Goal: Information Seeking & Learning: Learn about a topic

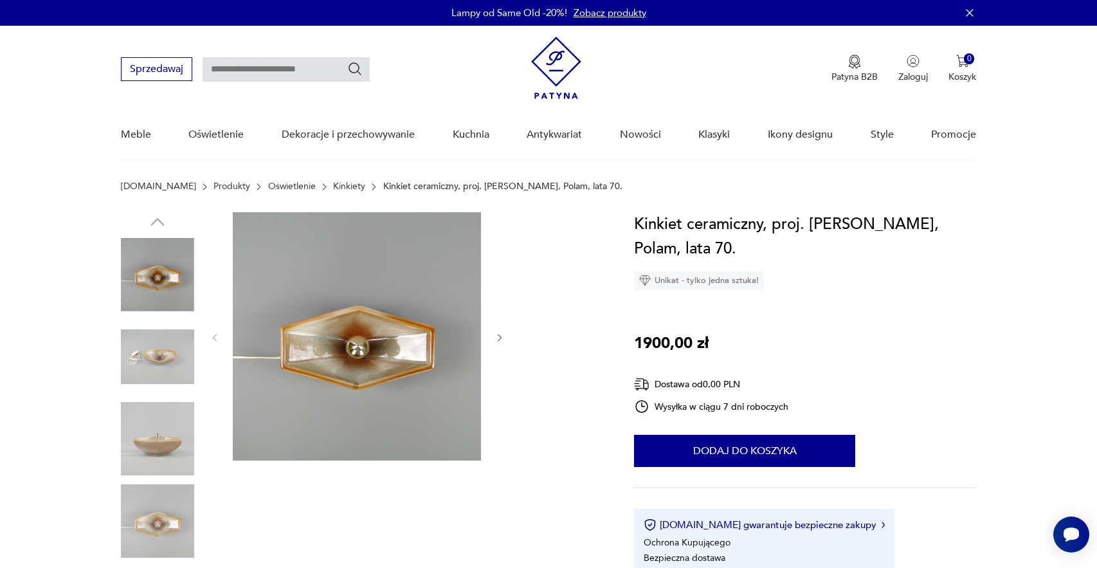
click at [161, 449] on img at bounding box center [157, 438] width 73 height 73
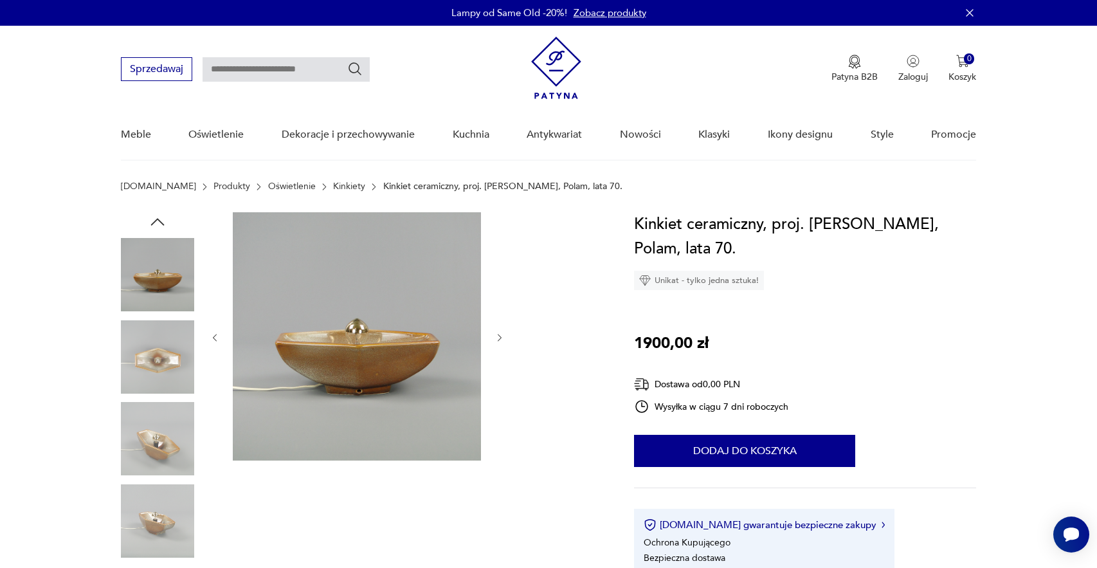
click at [169, 273] on img at bounding box center [157, 274] width 73 height 73
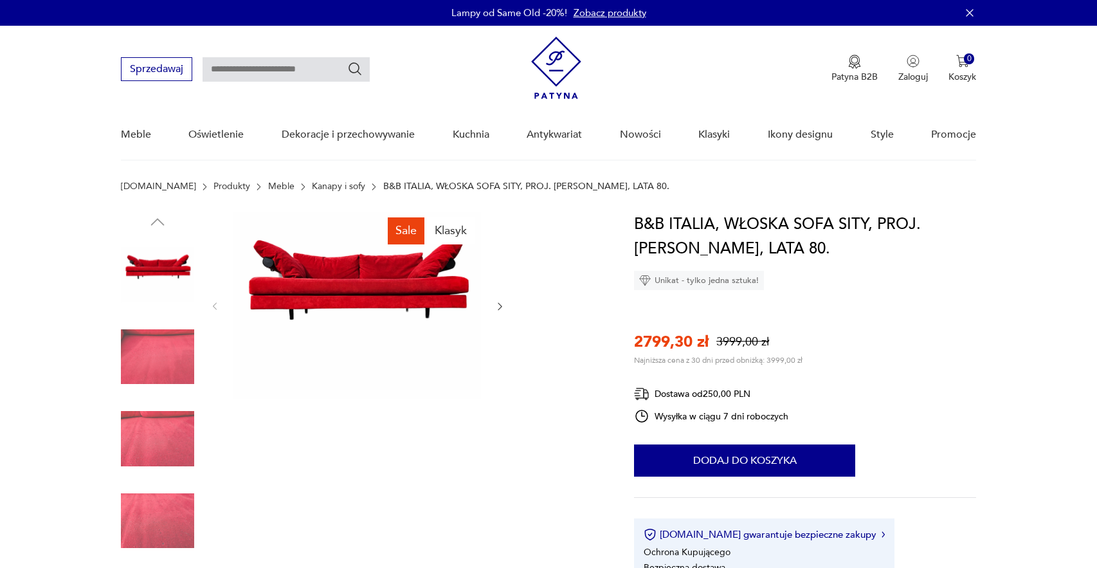
click at [154, 273] on img at bounding box center [157, 274] width 73 height 73
click at [176, 271] on img at bounding box center [157, 274] width 73 height 73
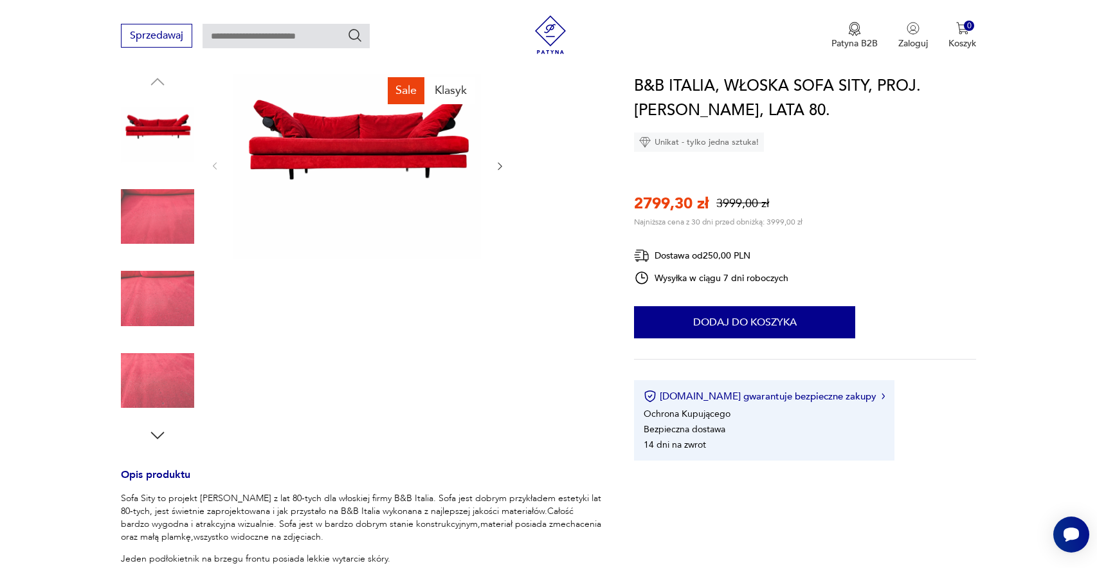
scroll to position [136, 0]
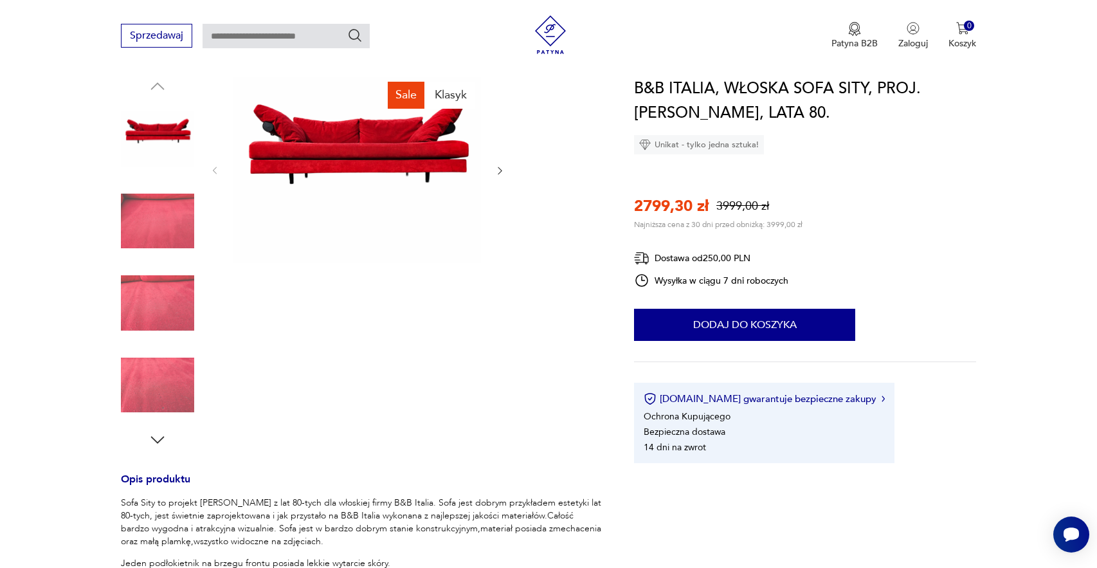
click at [159, 435] on icon "button" at bounding box center [157, 439] width 19 height 19
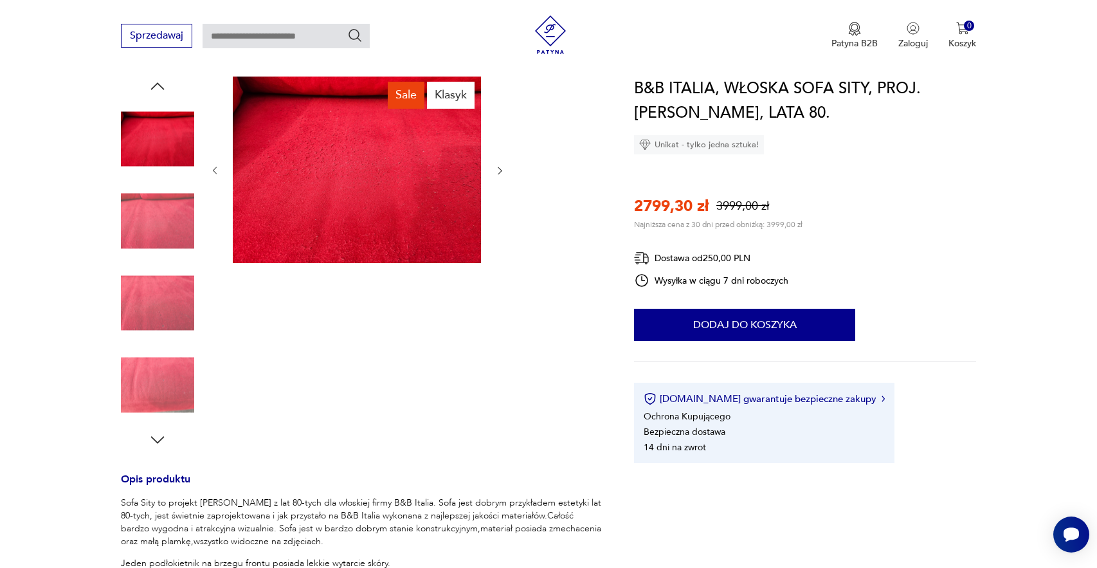
click at [159, 435] on icon "button" at bounding box center [157, 439] width 19 height 19
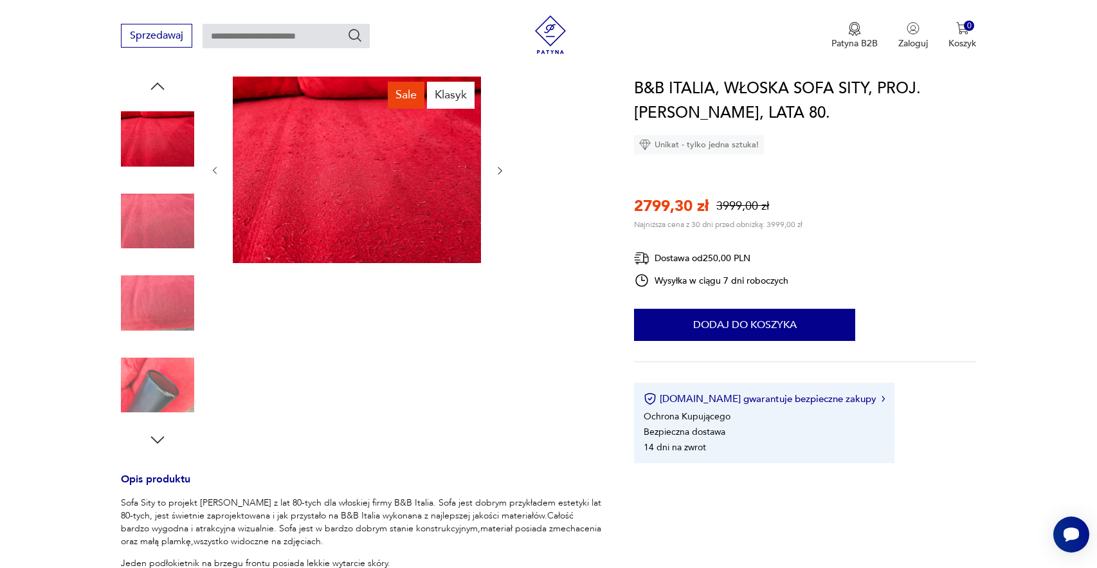
click at [159, 435] on icon "button" at bounding box center [157, 439] width 19 height 19
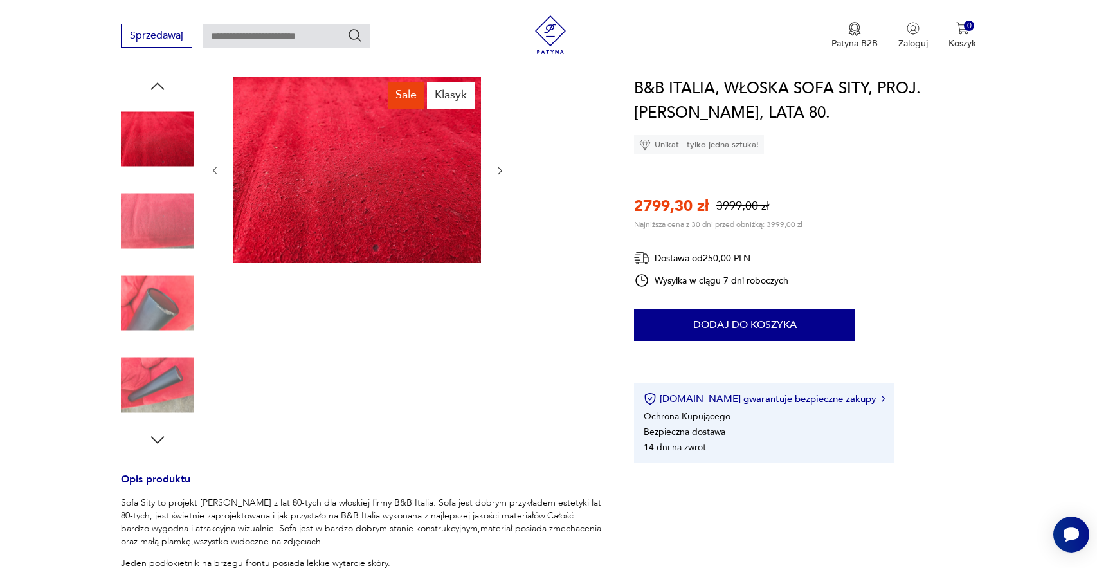
click at [159, 435] on icon "button" at bounding box center [157, 439] width 19 height 19
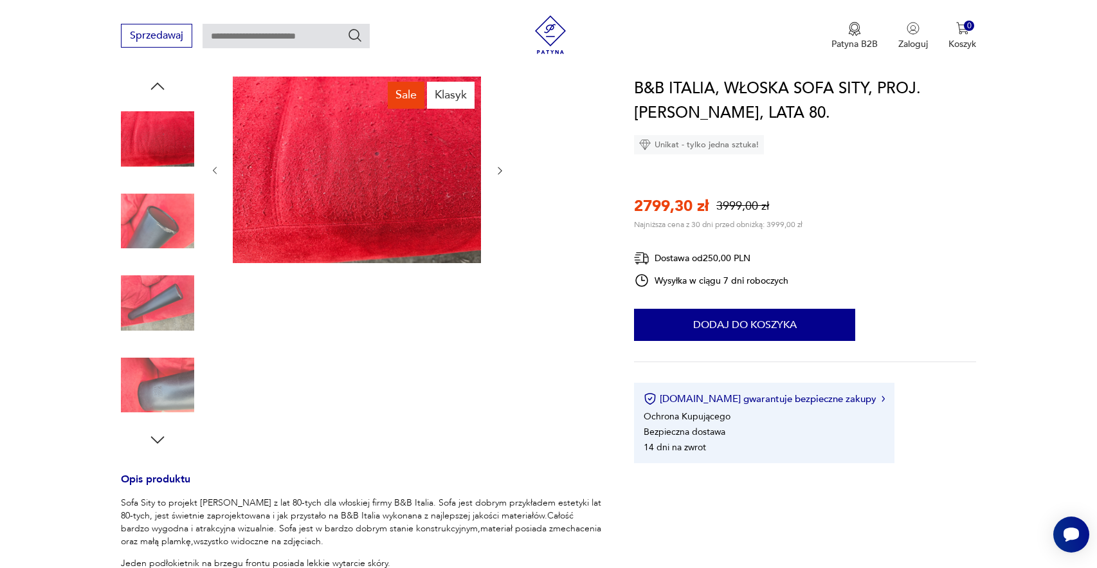
click at [159, 435] on icon "button" at bounding box center [157, 439] width 19 height 19
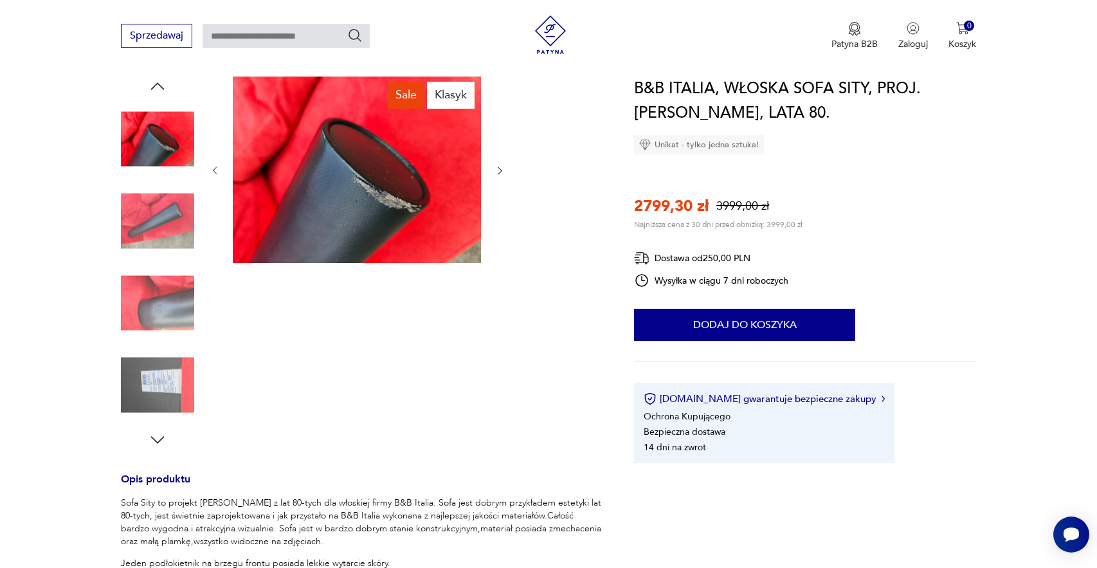
click at [159, 435] on icon "button" at bounding box center [157, 439] width 19 height 19
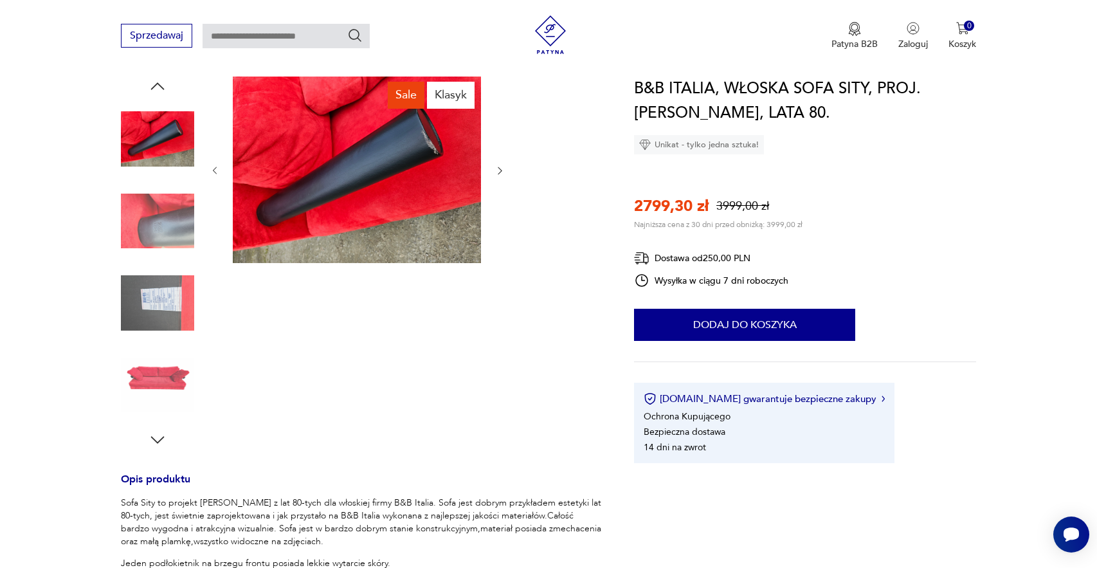
click at [159, 435] on icon "button" at bounding box center [157, 439] width 19 height 19
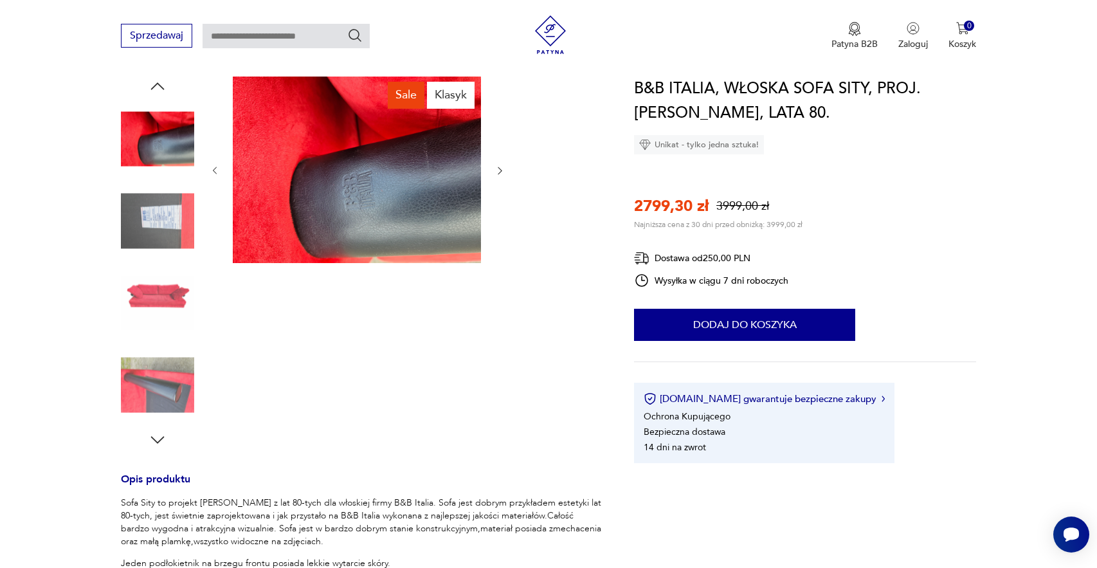
click at [159, 435] on icon "button" at bounding box center [157, 439] width 19 height 19
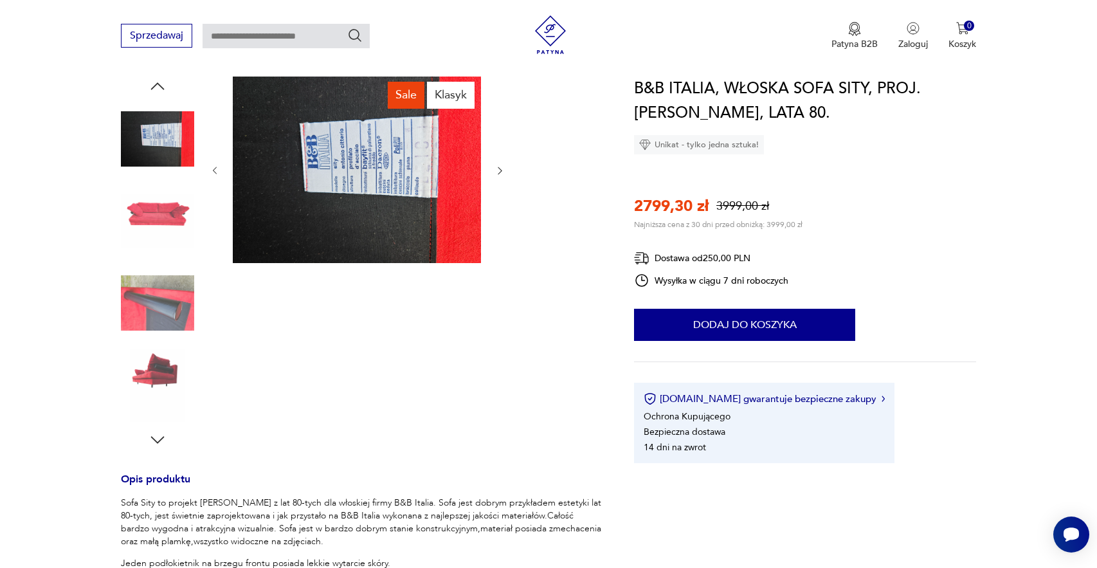
click at [159, 435] on icon "button" at bounding box center [157, 439] width 19 height 19
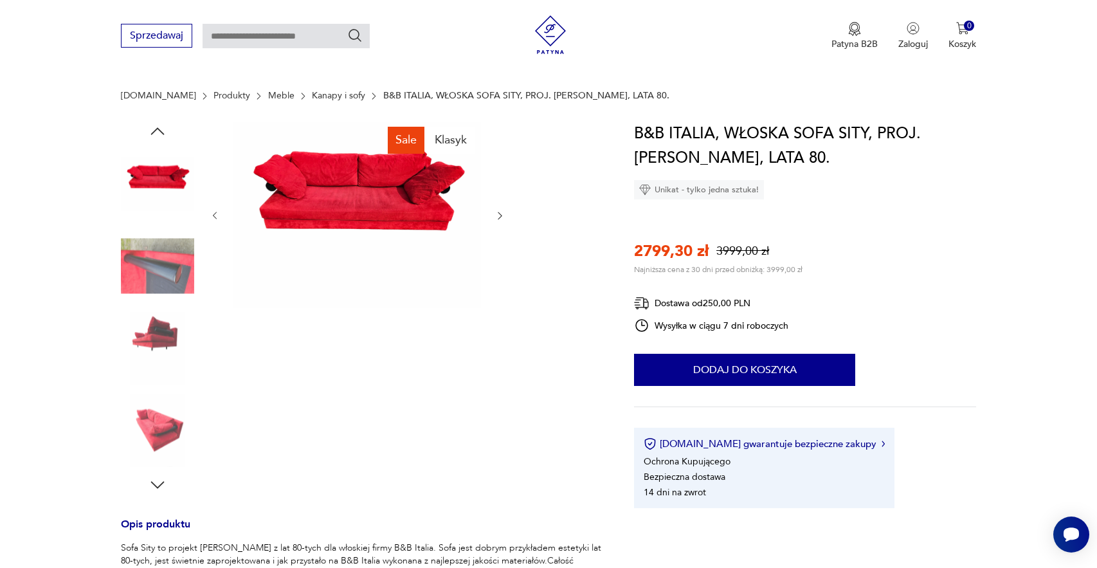
scroll to position [76, 0]
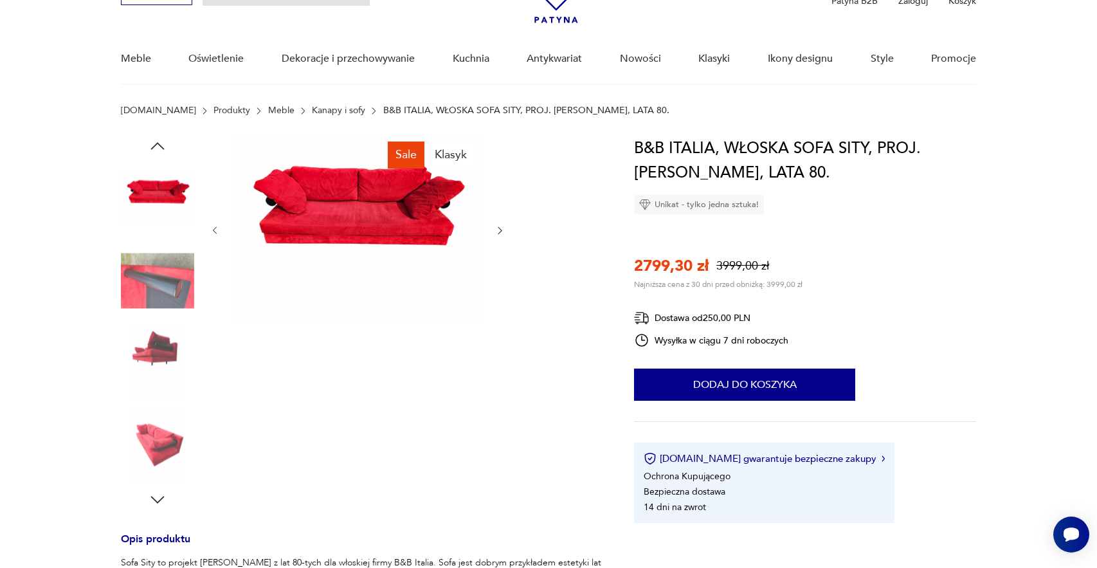
click at [156, 193] on img at bounding box center [157, 198] width 73 height 73
click at [165, 365] on img at bounding box center [157, 362] width 73 height 73
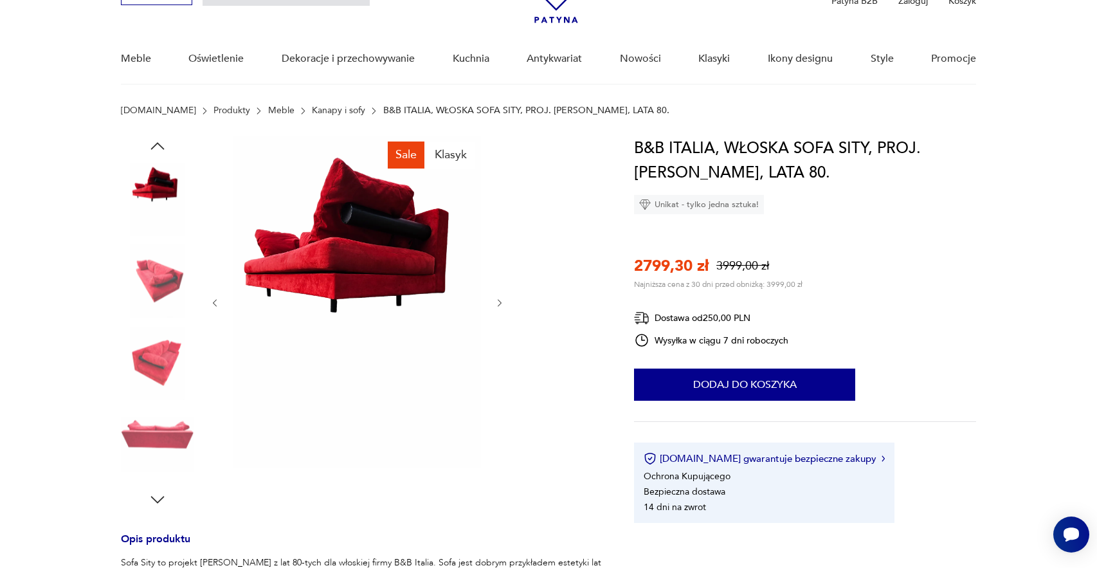
click at [160, 195] on img at bounding box center [157, 198] width 73 height 73
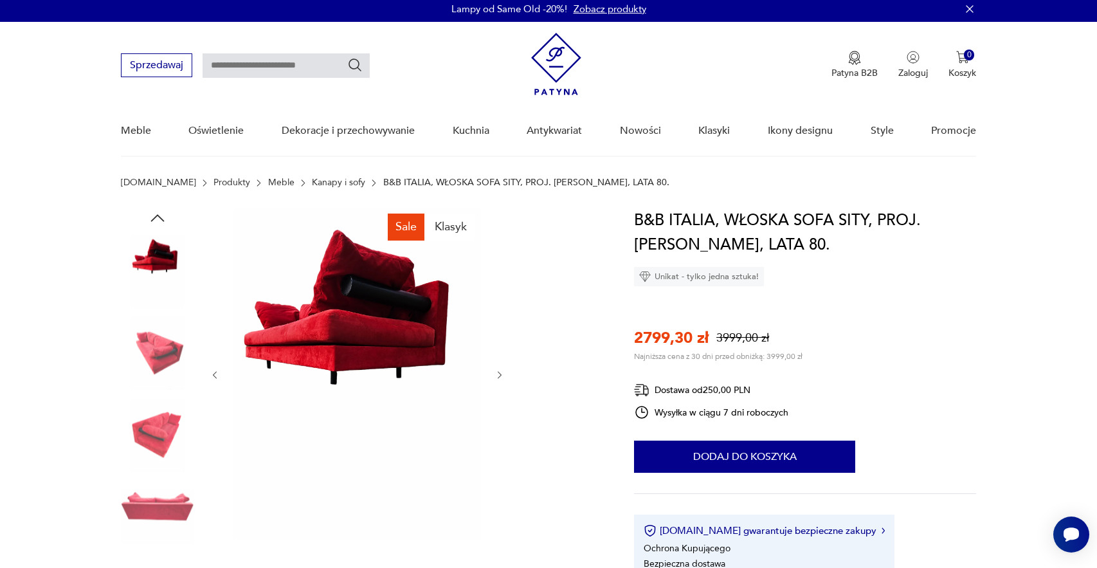
scroll to position [0, 0]
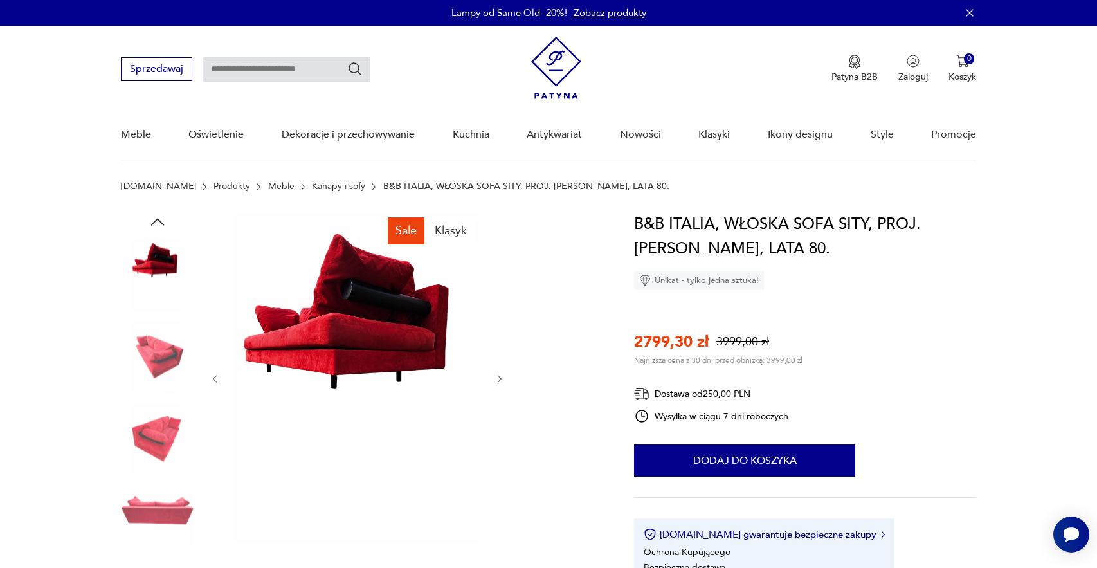
click at [155, 221] on icon "button" at bounding box center [157, 221] width 19 height 19
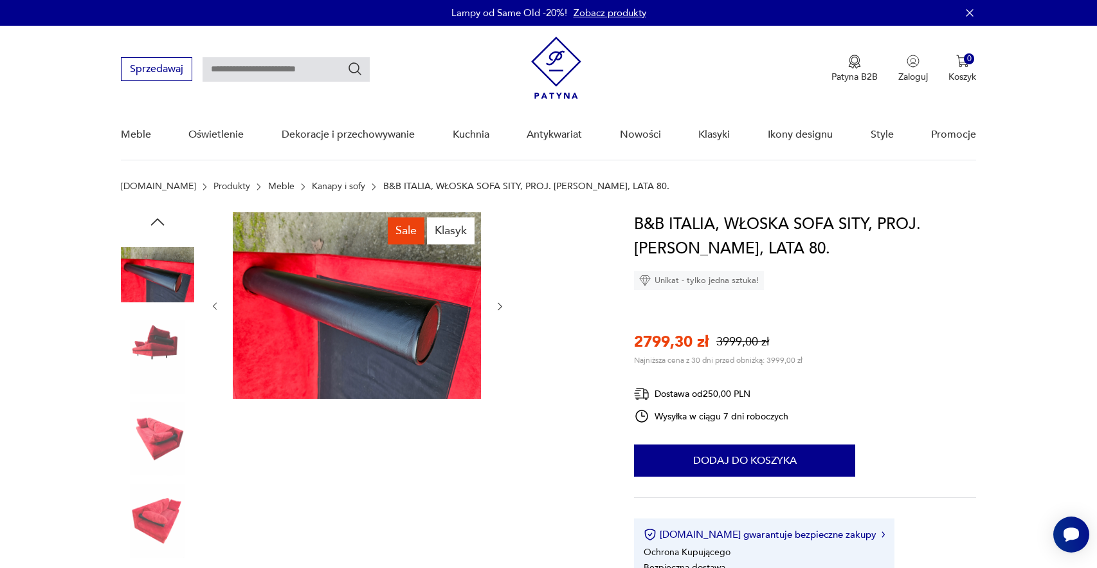
click at [155, 221] on icon "button" at bounding box center [157, 221] width 19 height 19
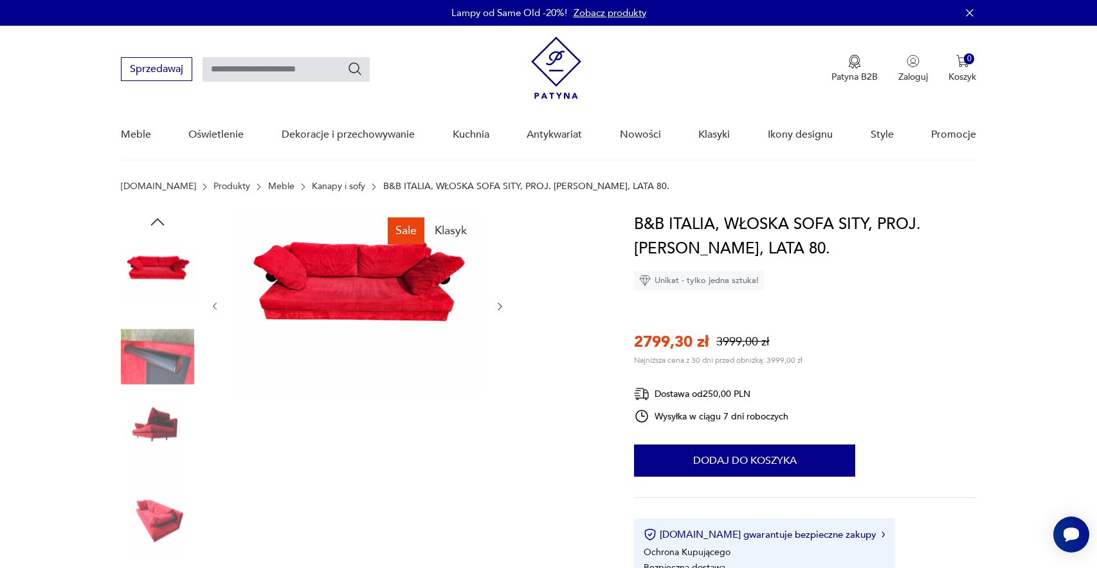
click at [155, 221] on icon "button" at bounding box center [157, 221] width 19 height 19
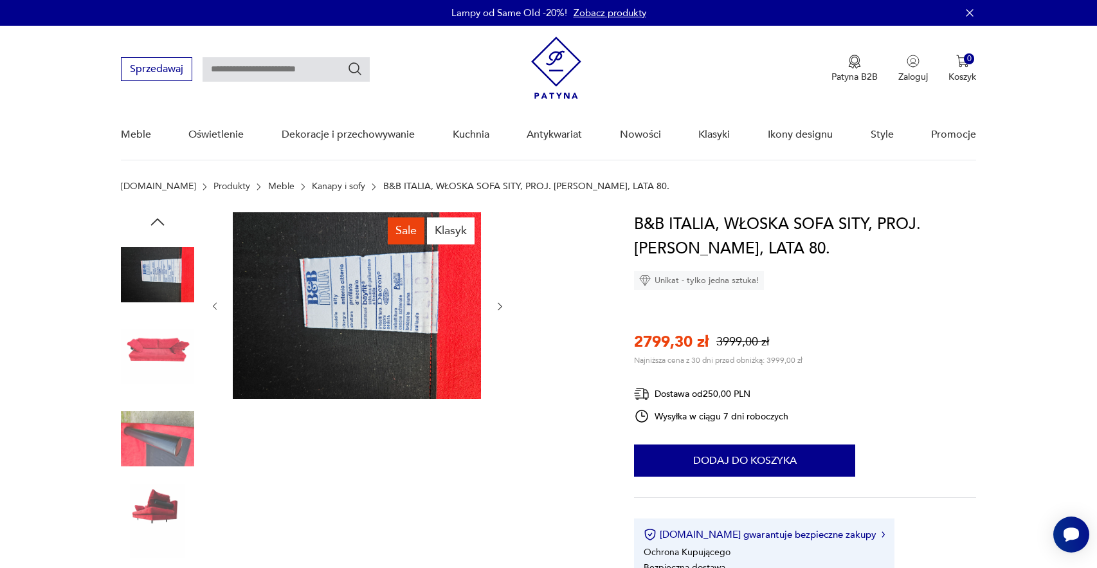
click at [155, 221] on icon "button" at bounding box center [157, 221] width 19 height 19
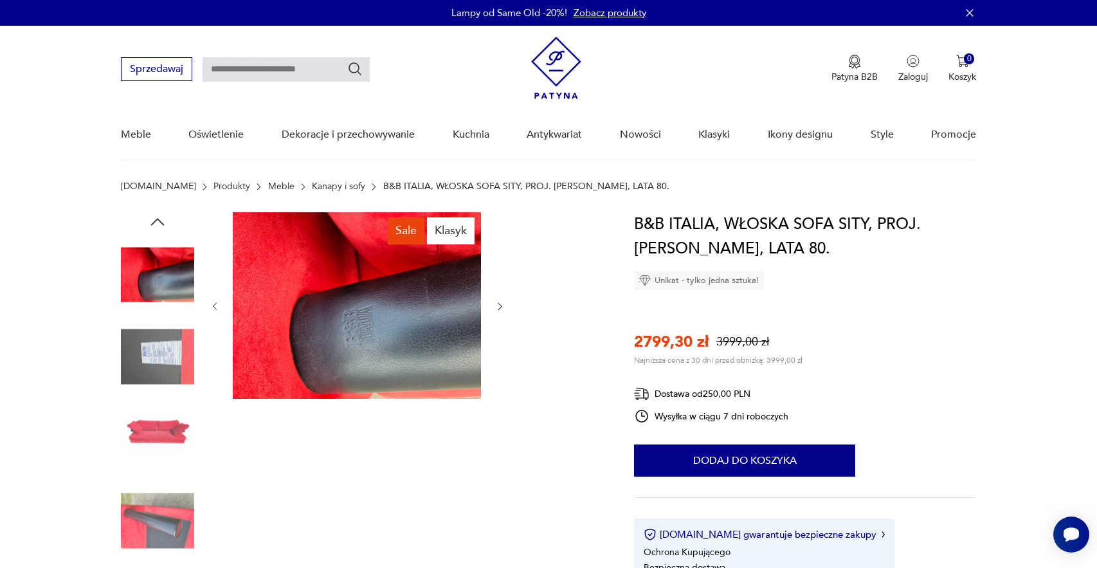
click at [152, 216] on icon "button" at bounding box center [157, 221] width 19 height 19
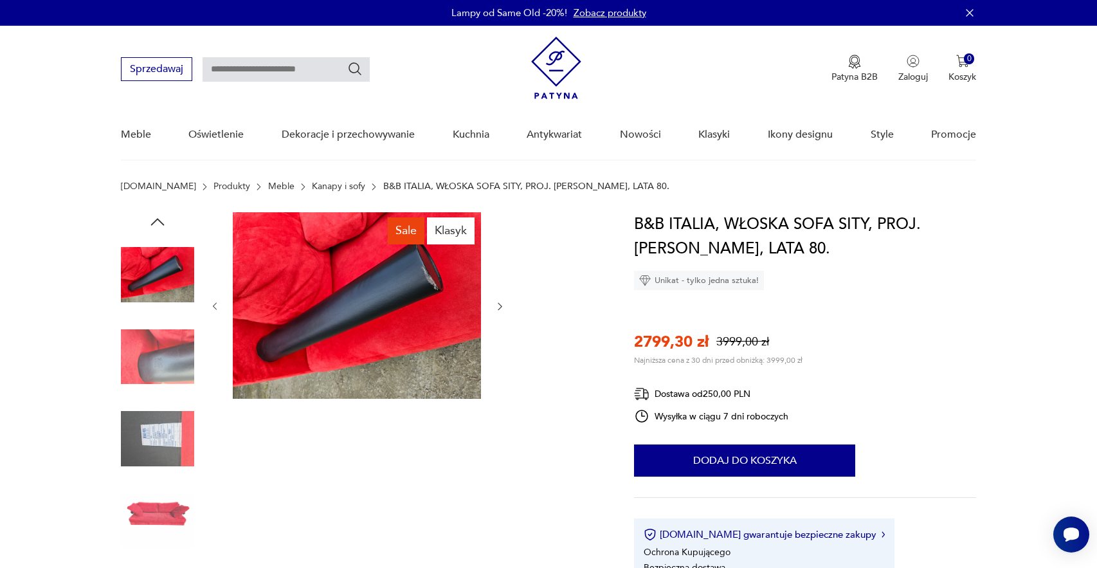
click at [152, 216] on icon "button" at bounding box center [157, 221] width 19 height 19
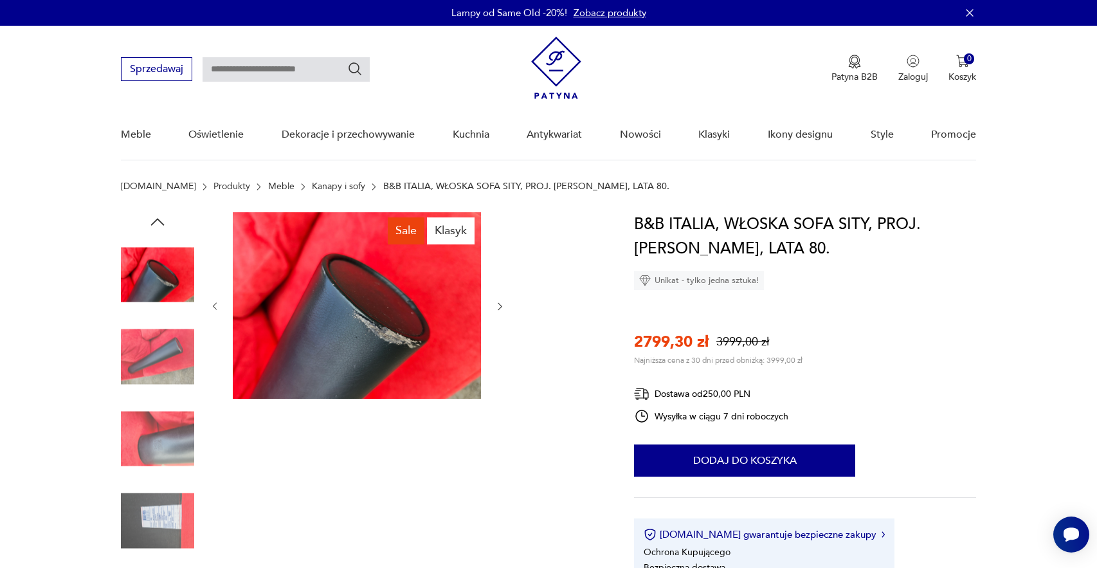
click at [165, 210] on section "[DOMAIN_NAME] Produkty Meble Kanapy i sofy B&B ITALIA, WŁOSKA SOFA SITY, PROJ. …" at bounding box center [548, 196] width 1097 height 31
click at [152, 220] on icon "button" at bounding box center [157, 221] width 19 height 19
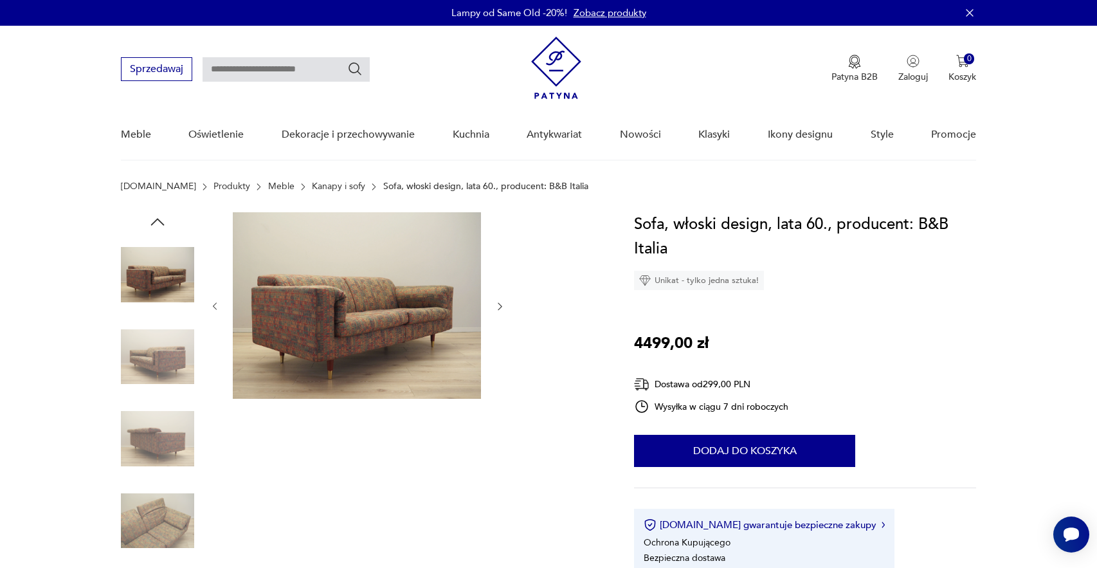
click at [155, 352] on img at bounding box center [157, 356] width 73 height 73
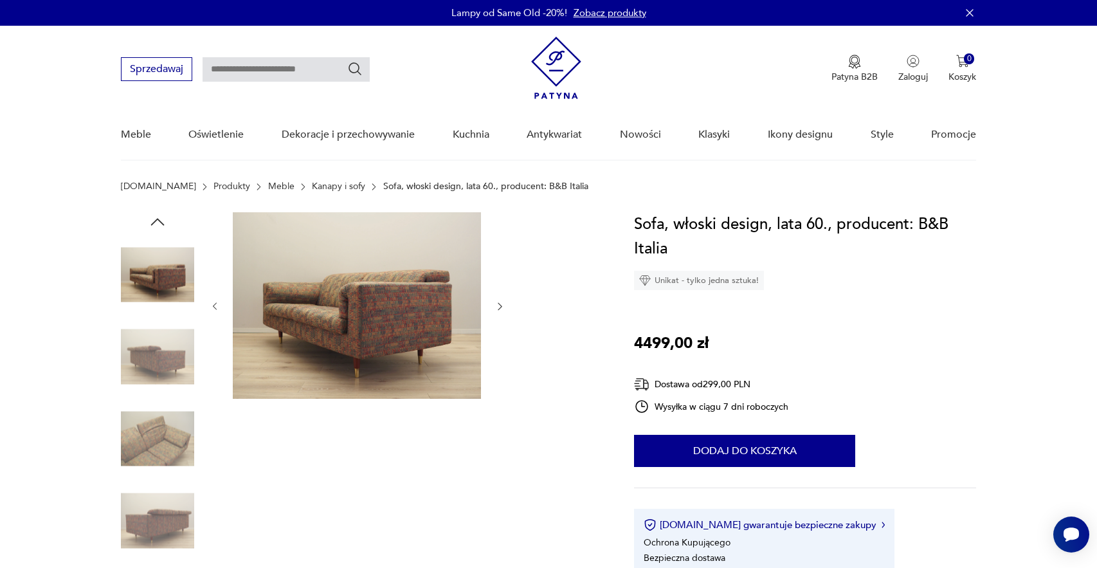
click at [156, 277] on img at bounding box center [157, 274] width 73 height 73
click at [167, 267] on img at bounding box center [157, 274] width 73 height 73
click at [172, 366] on img at bounding box center [157, 356] width 73 height 73
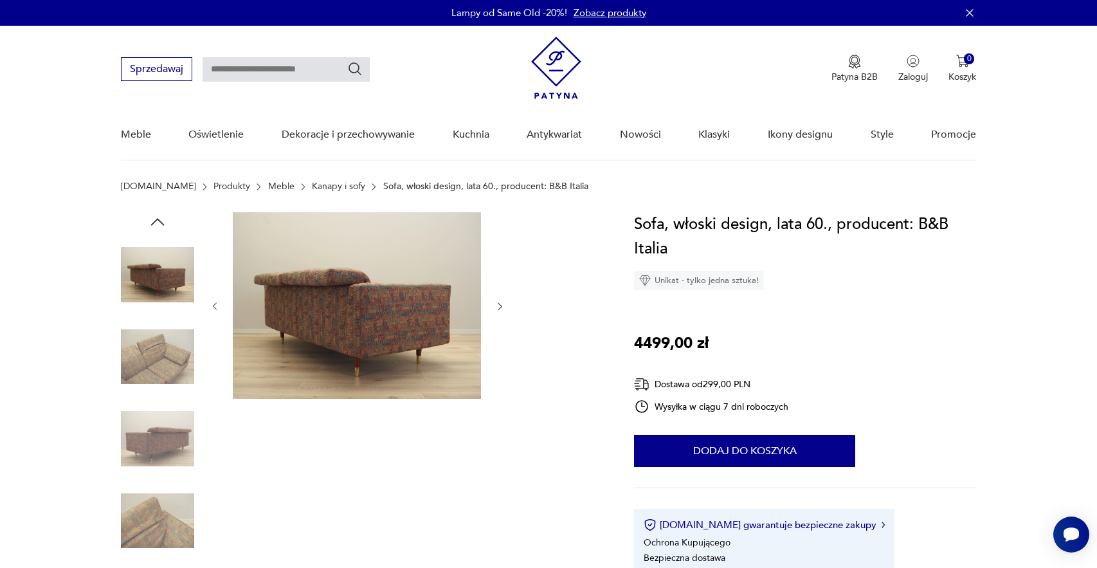
click at [161, 456] on img at bounding box center [157, 438] width 73 height 73
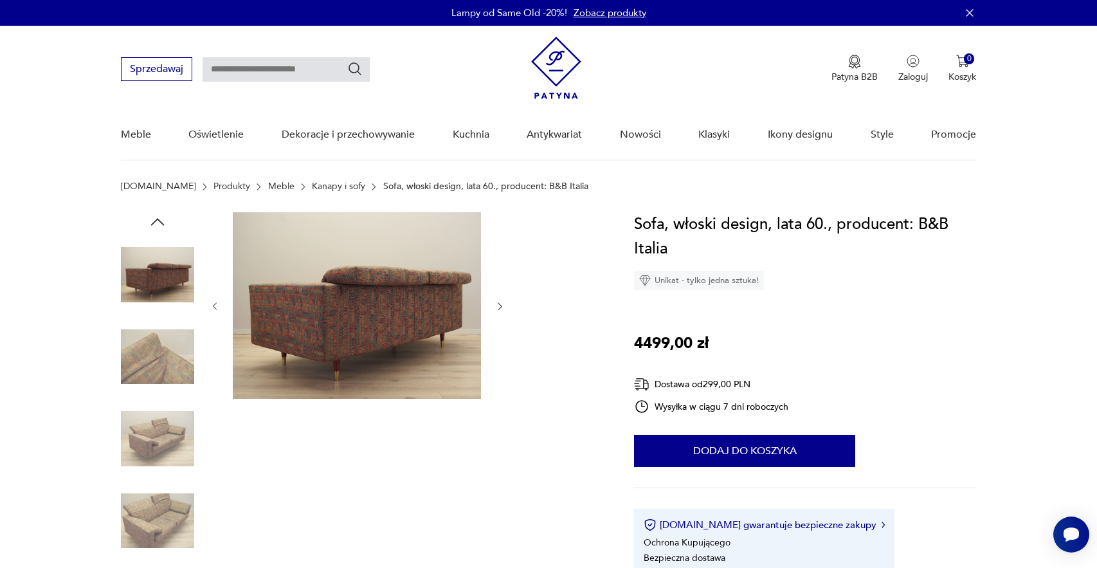
click at [152, 532] on img at bounding box center [157, 520] width 73 height 73
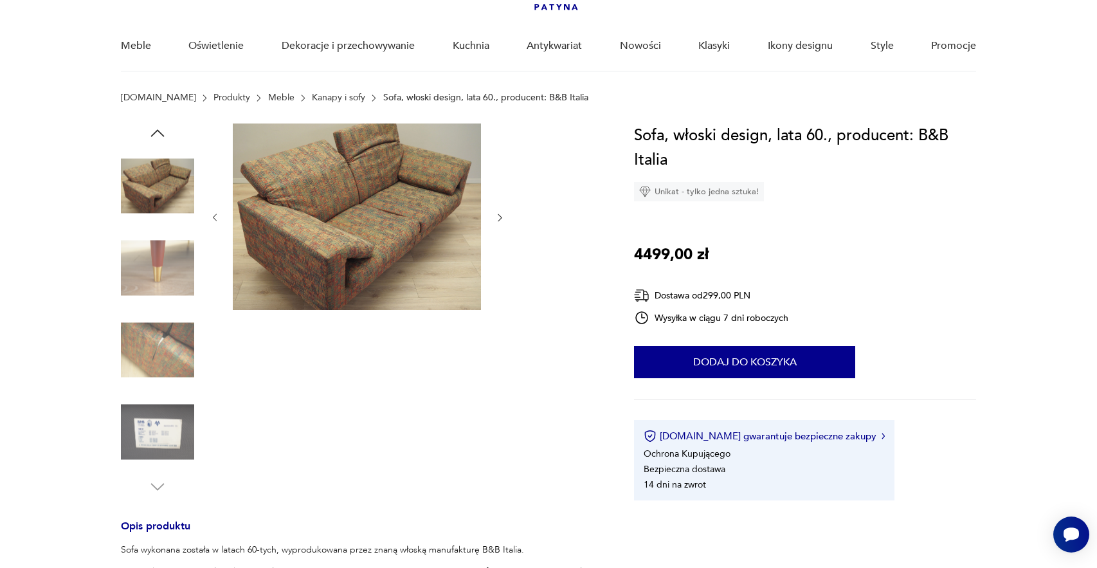
scroll to position [91, 0]
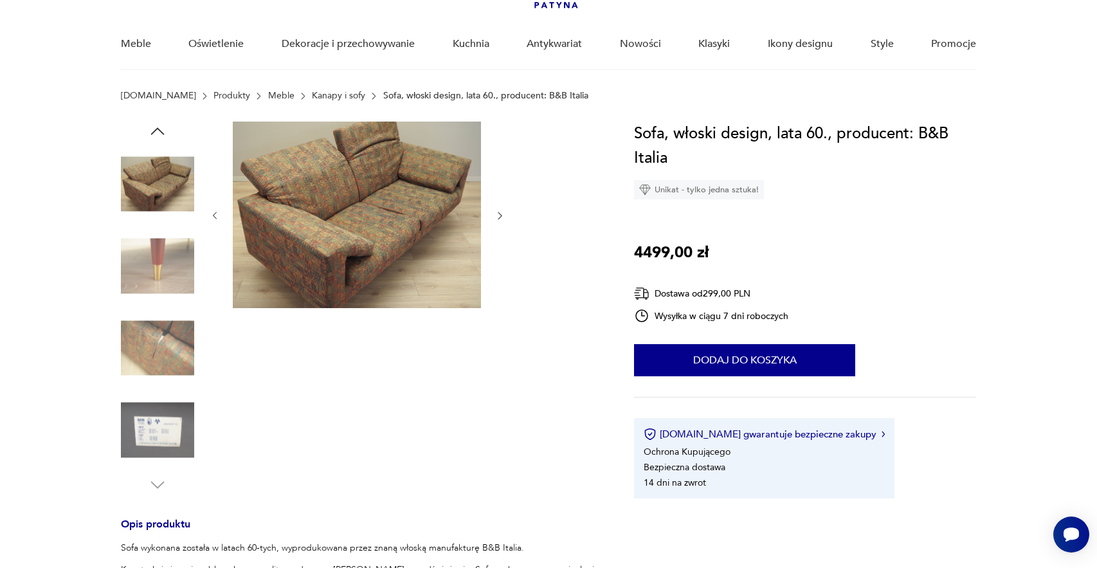
click at [158, 359] on img at bounding box center [157, 347] width 73 height 73
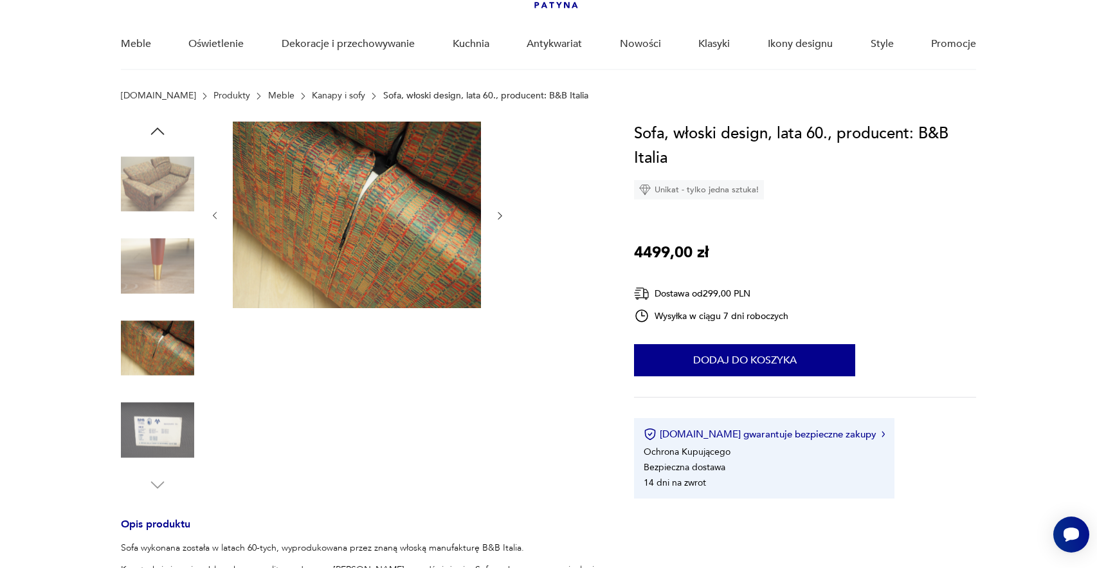
scroll to position [0, 0]
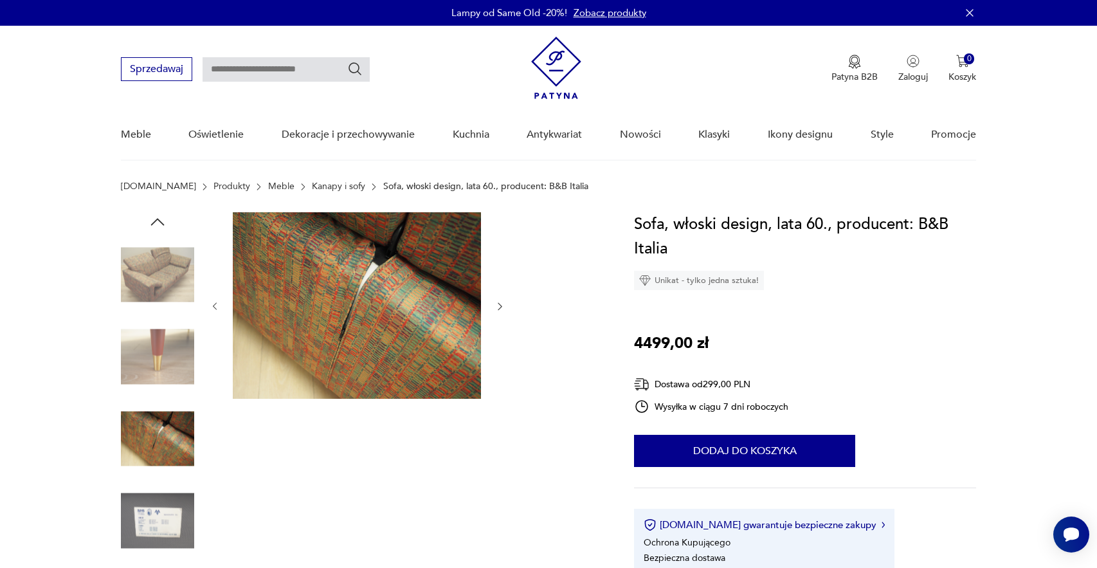
click at [162, 253] on img at bounding box center [157, 274] width 73 height 73
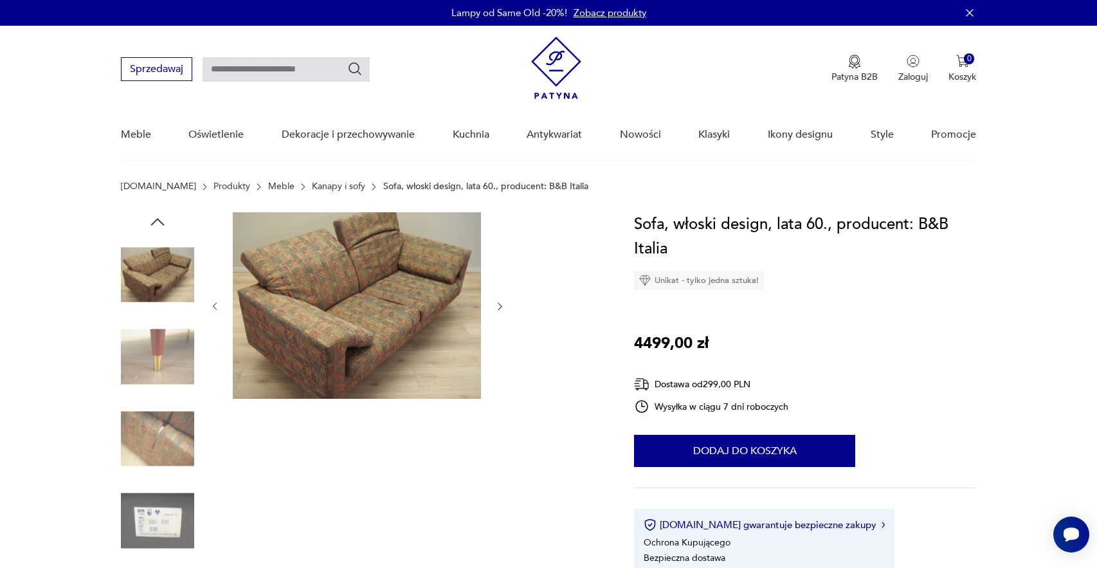
click at [157, 228] on icon "button" at bounding box center [157, 221] width 19 height 19
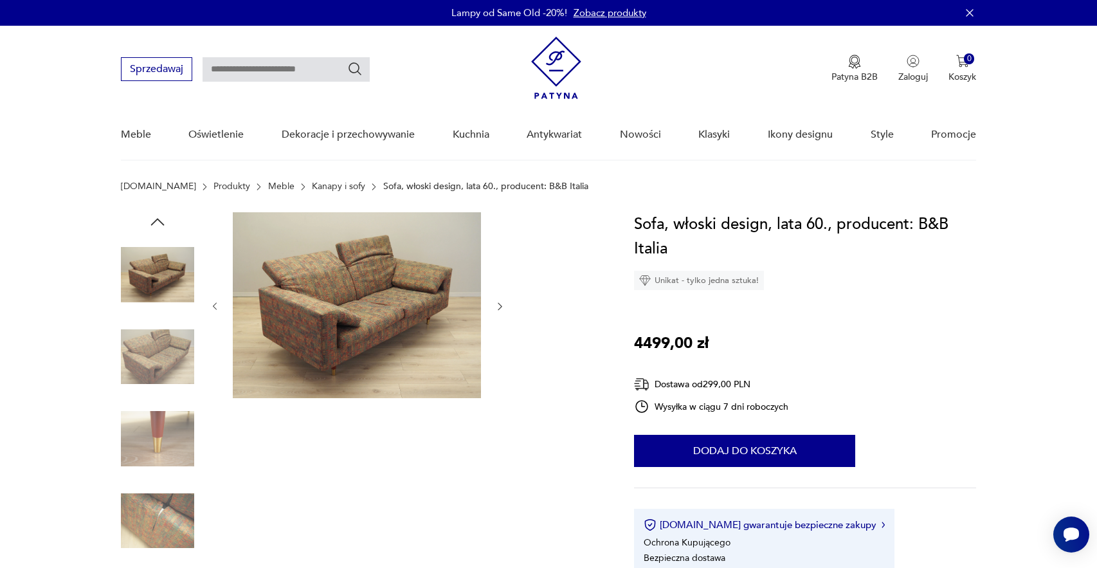
click at [157, 228] on icon "button" at bounding box center [157, 221] width 19 height 19
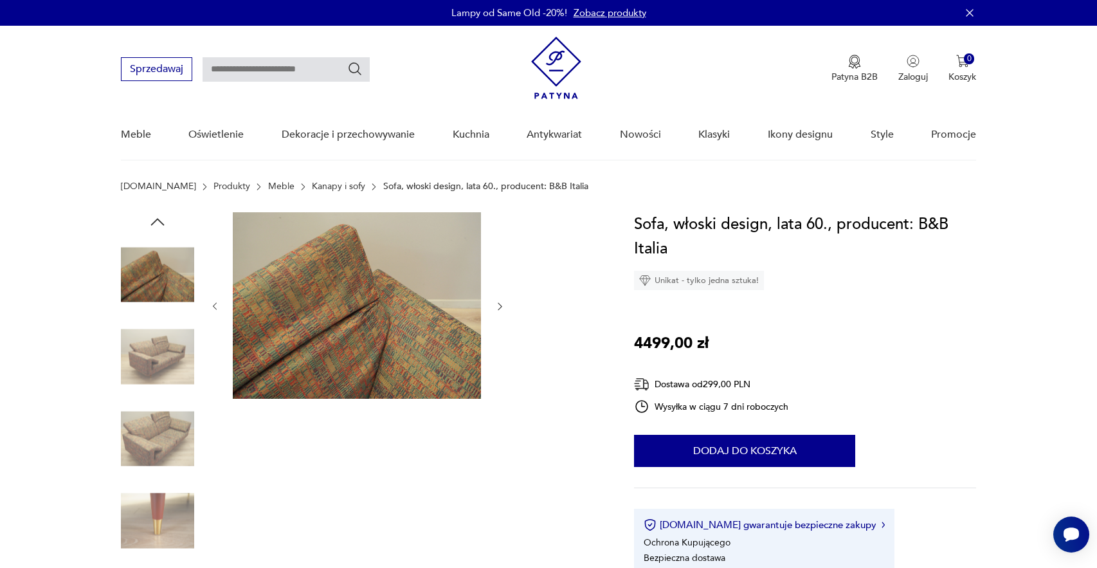
click at [157, 228] on icon "button" at bounding box center [157, 221] width 19 height 19
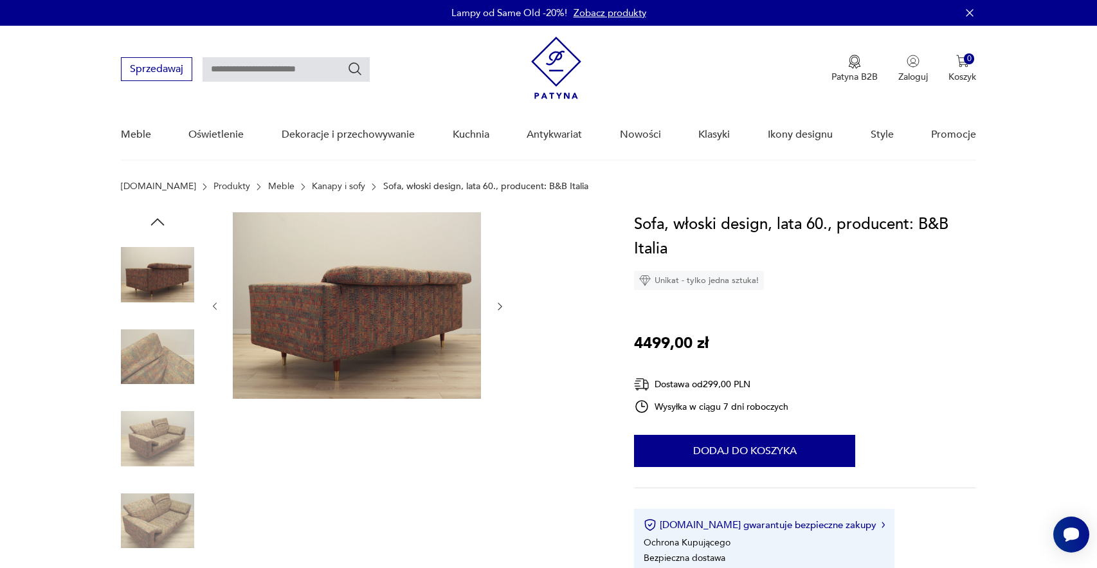
click at [157, 228] on icon "button" at bounding box center [157, 221] width 19 height 19
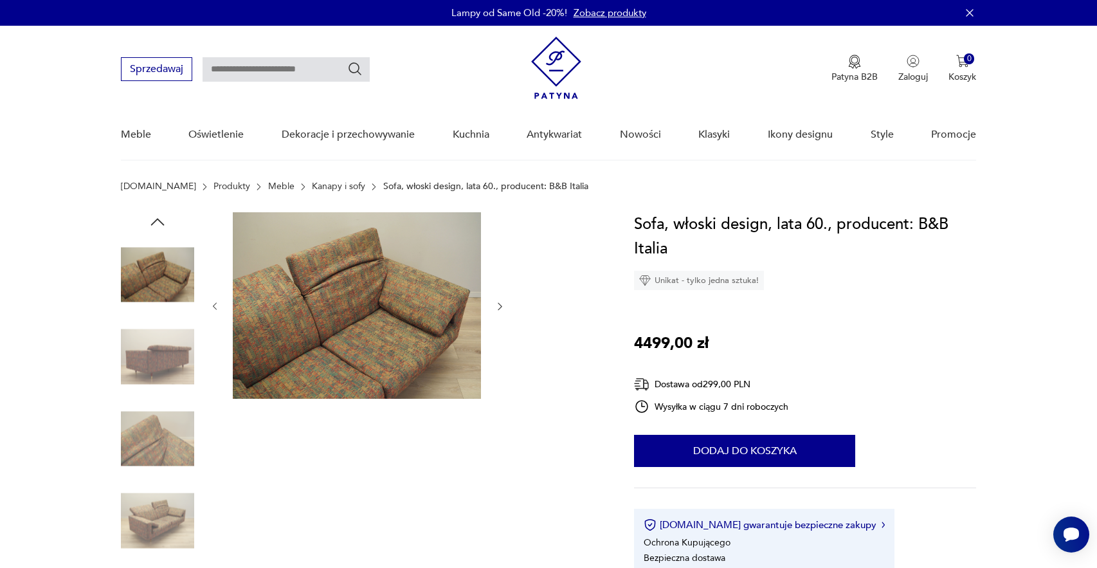
click at [157, 228] on icon "button" at bounding box center [157, 221] width 19 height 19
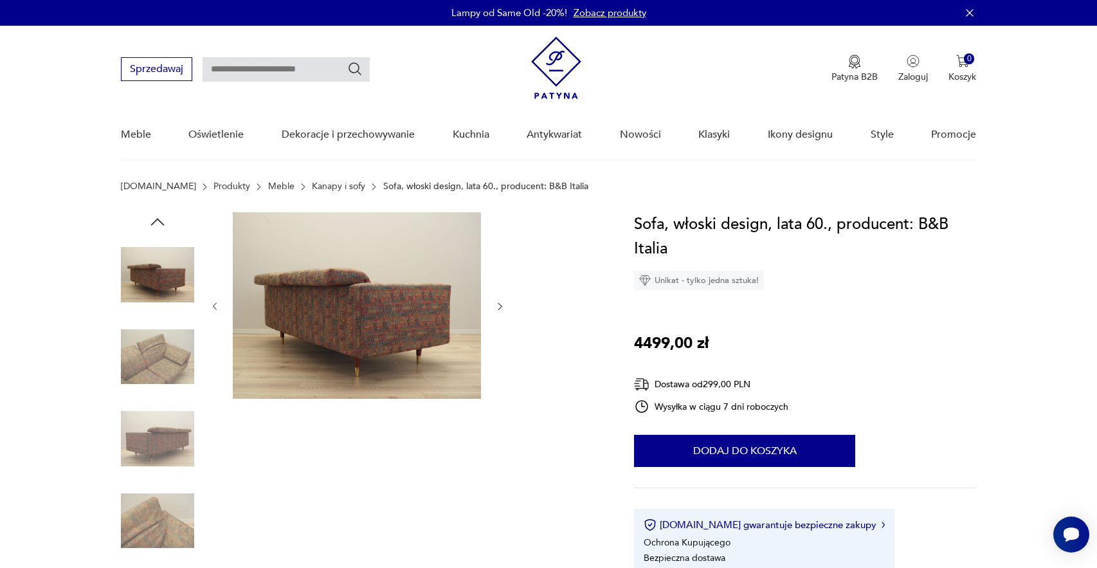
click at [157, 228] on icon "button" at bounding box center [157, 221] width 19 height 19
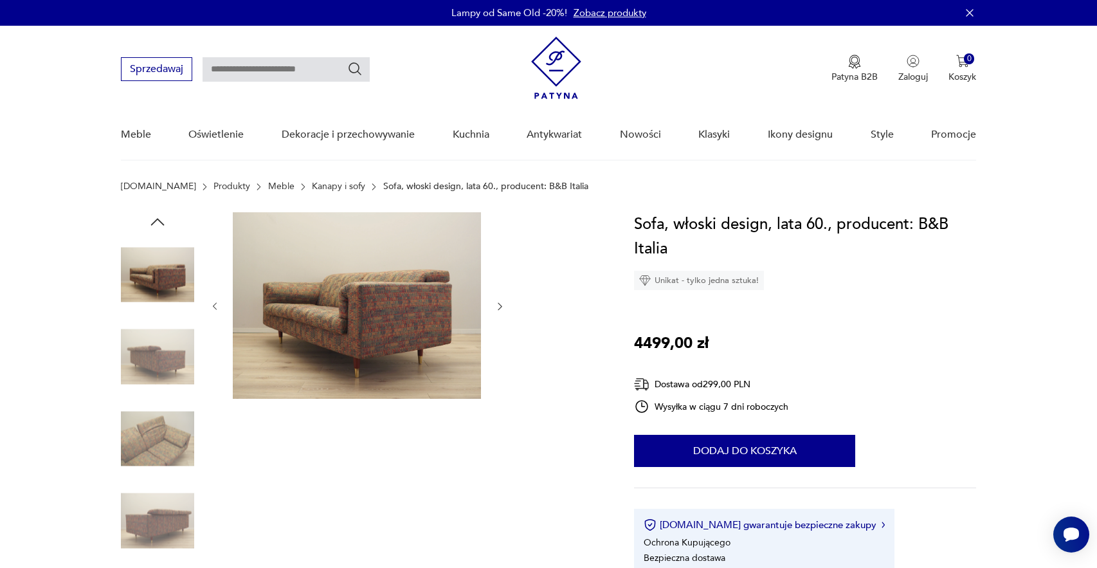
click at [157, 228] on icon "button" at bounding box center [157, 221] width 19 height 19
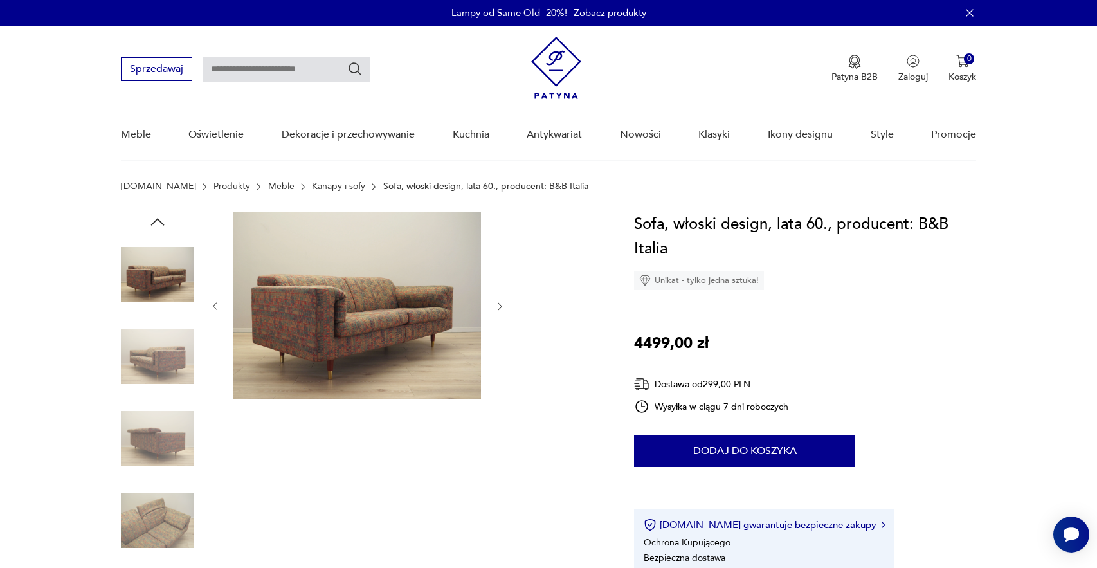
click at [157, 228] on icon "button" at bounding box center [157, 221] width 19 height 19
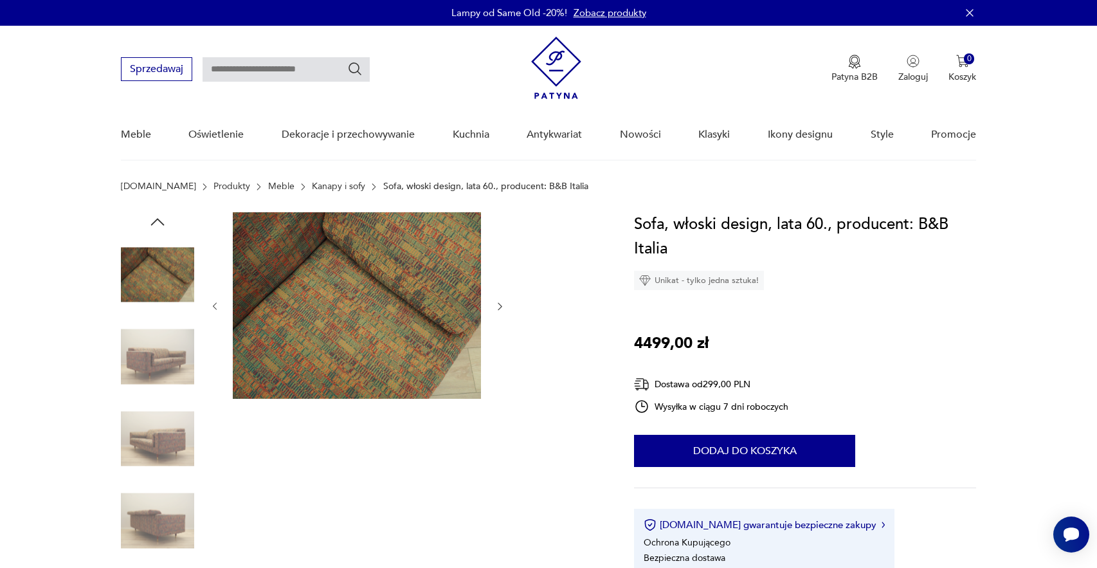
click at [157, 228] on icon "button" at bounding box center [157, 221] width 19 height 19
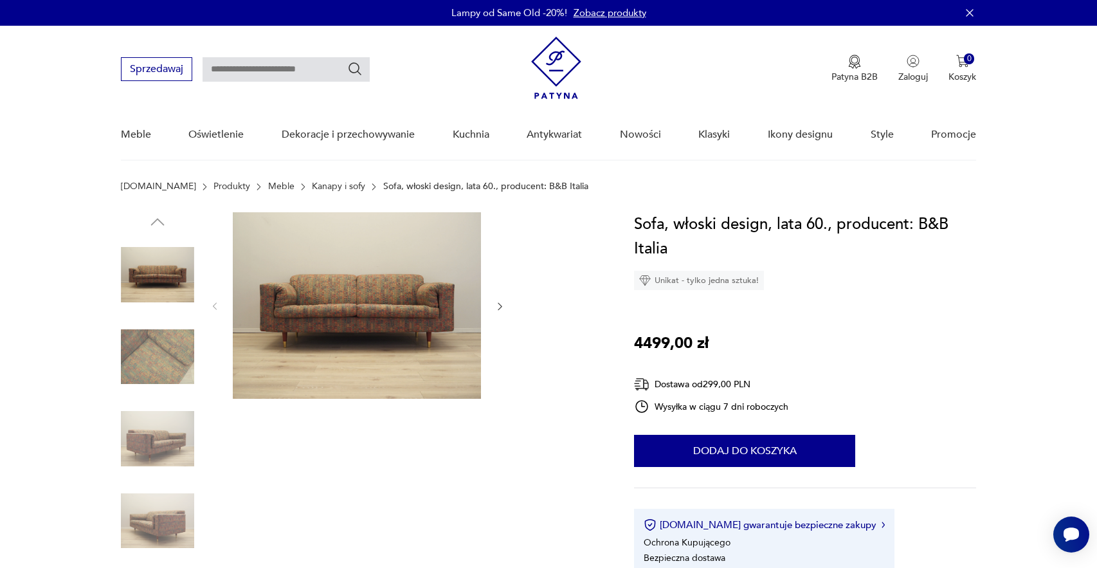
click at [142, 380] on img at bounding box center [157, 356] width 73 height 73
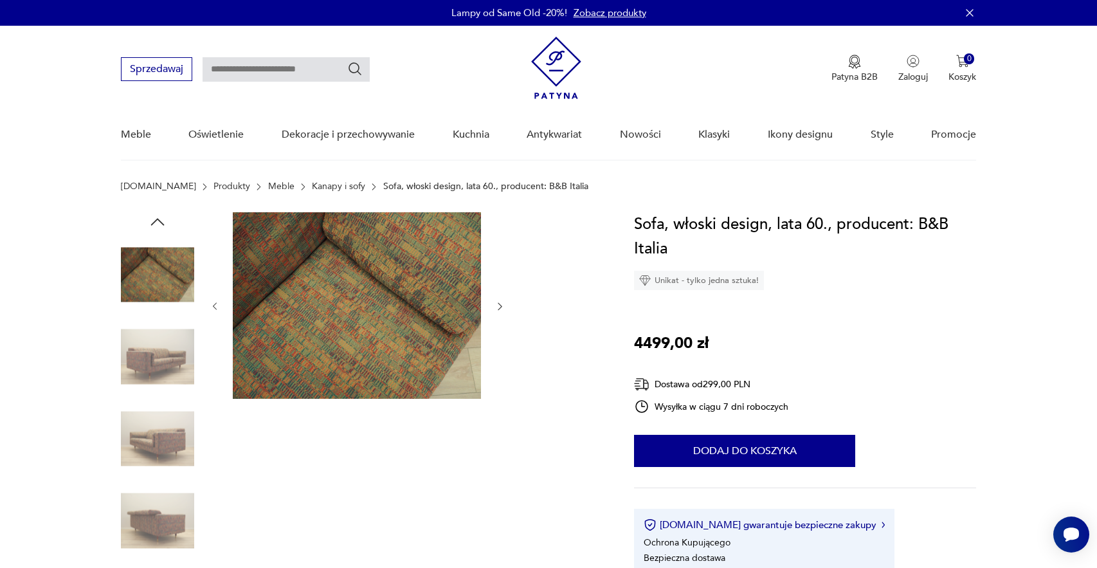
click at [262, 355] on img at bounding box center [357, 305] width 248 height 186
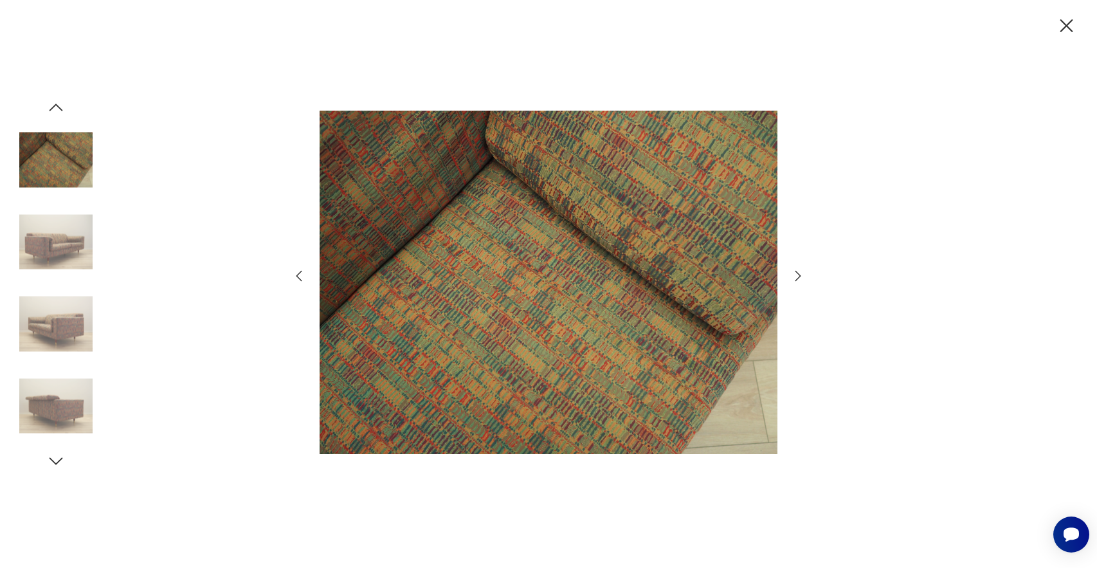
click at [1067, 30] on icon "button" at bounding box center [1066, 26] width 23 height 23
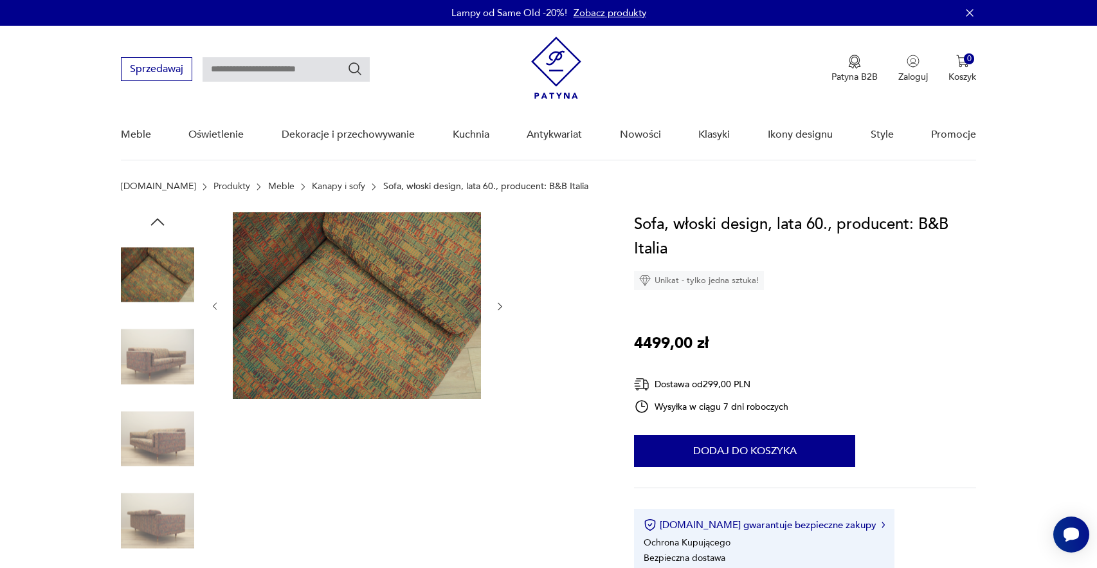
click at [163, 353] on img at bounding box center [157, 356] width 73 height 73
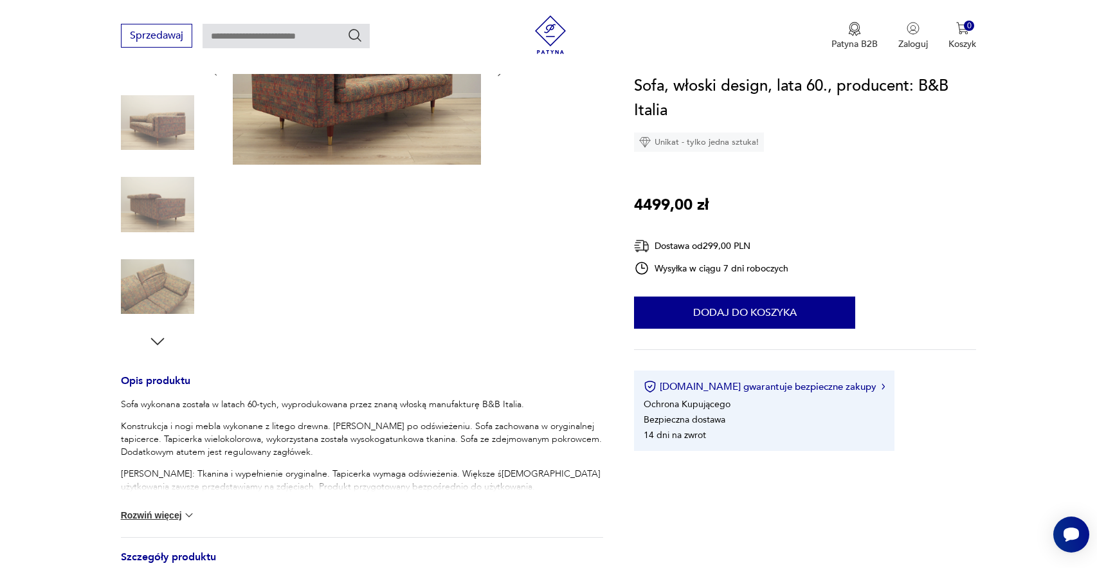
scroll to position [394, 0]
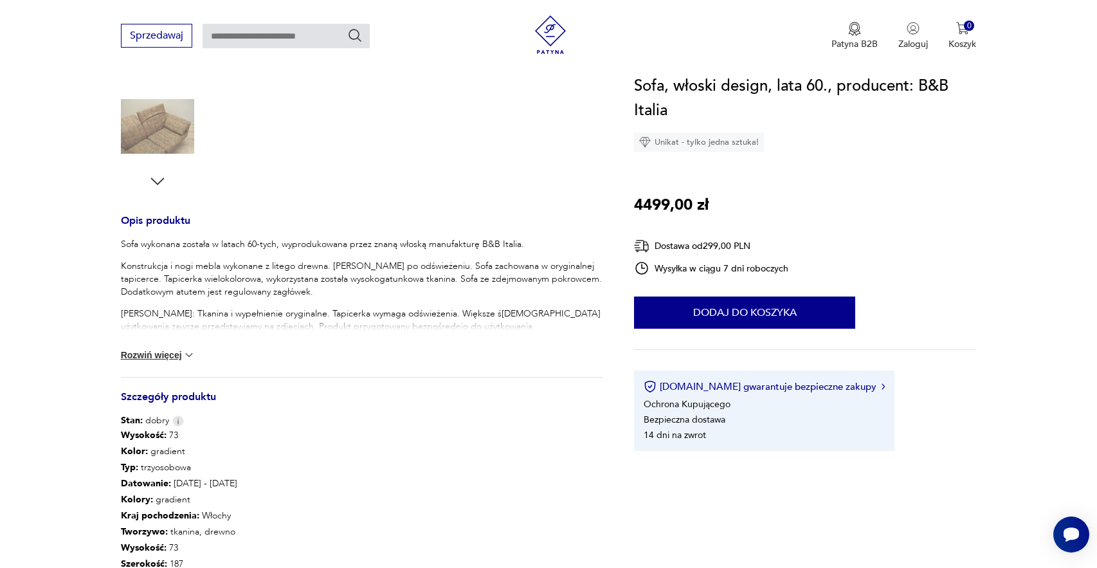
click at [161, 350] on button "Rozwiń więcej" at bounding box center [158, 355] width 75 height 13
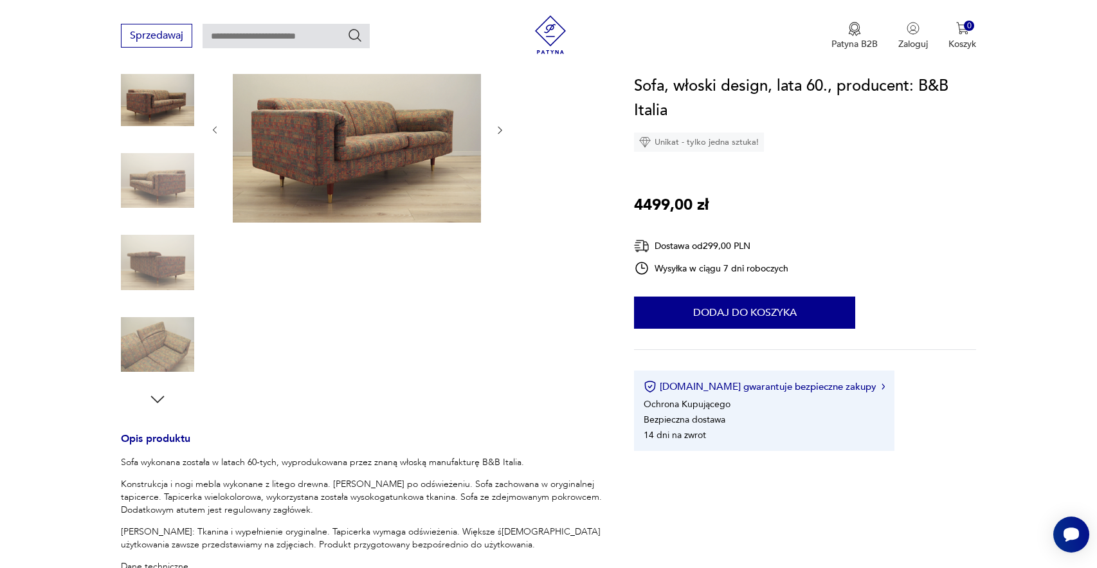
scroll to position [0, 0]
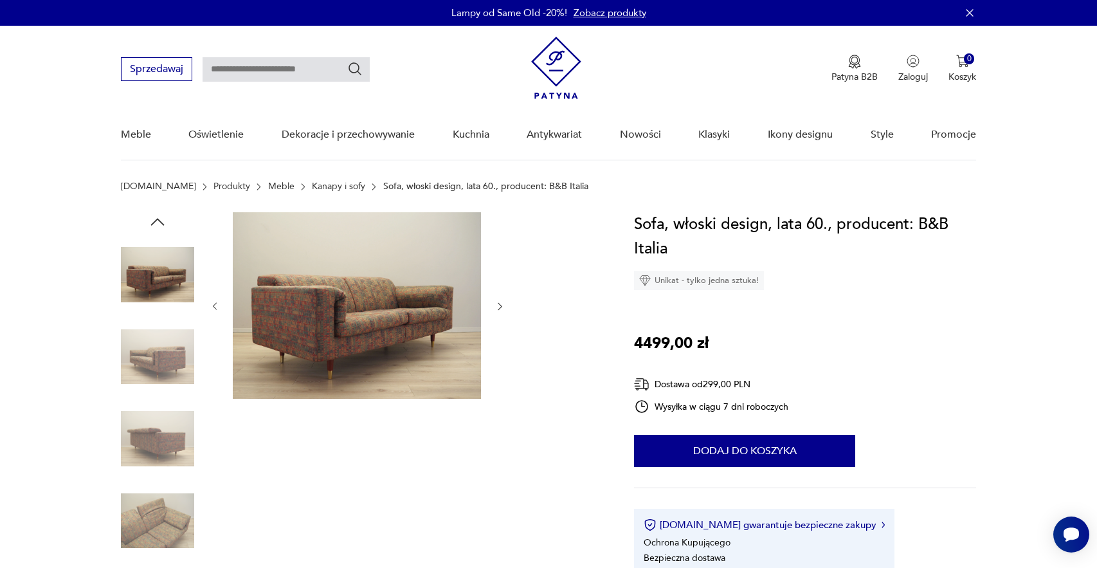
click at [129, 275] on img at bounding box center [157, 274] width 73 height 73
click at [147, 374] on img at bounding box center [157, 356] width 73 height 73
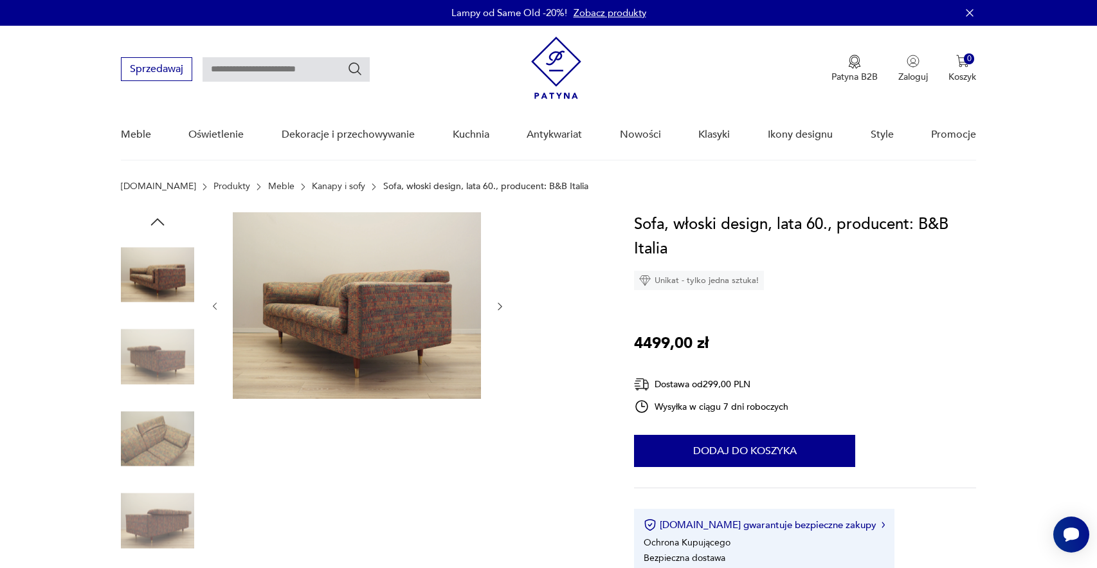
click at [147, 374] on img at bounding box center [157, 356] width 73 height 73
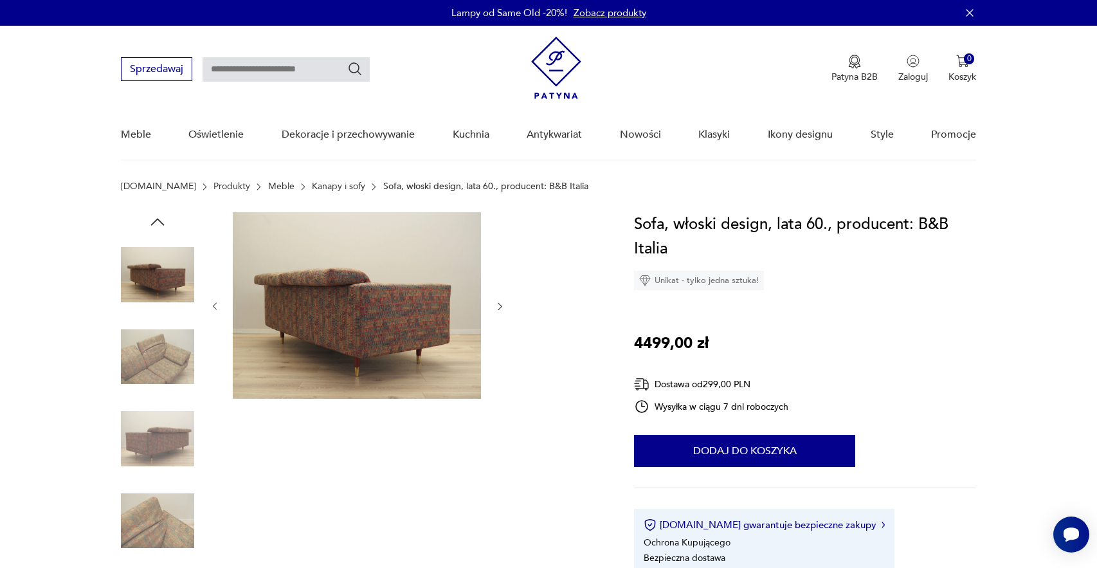
click at [165, 422] on img at bounding box center [157, 438] width 73 height 73
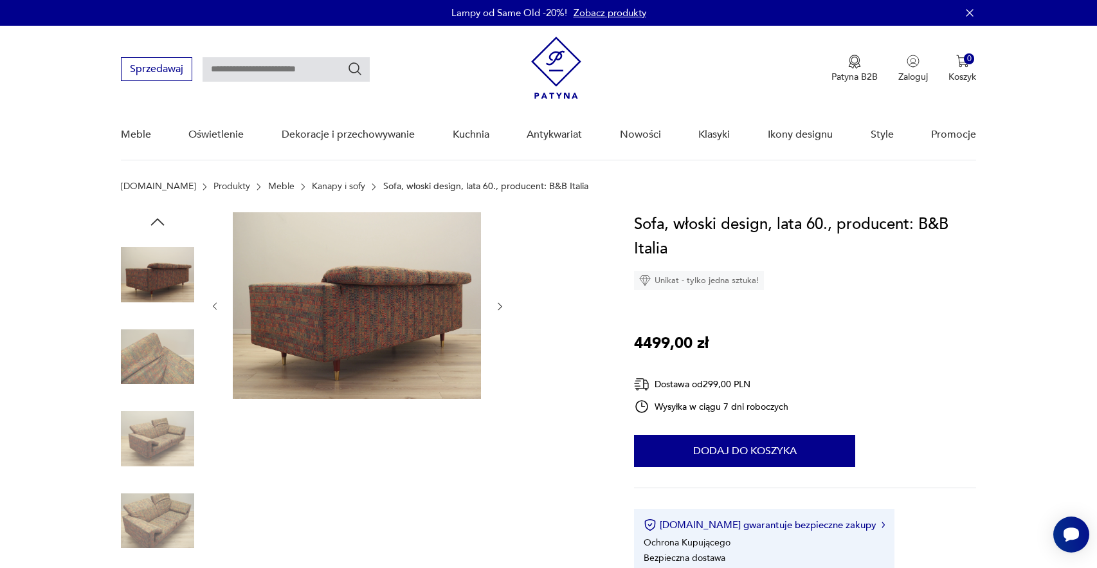
click at [173, 430] on img at bounding box center [157, 438] width 73 height 73
